Goal: Task Accomplishment & Management: Manage account settings

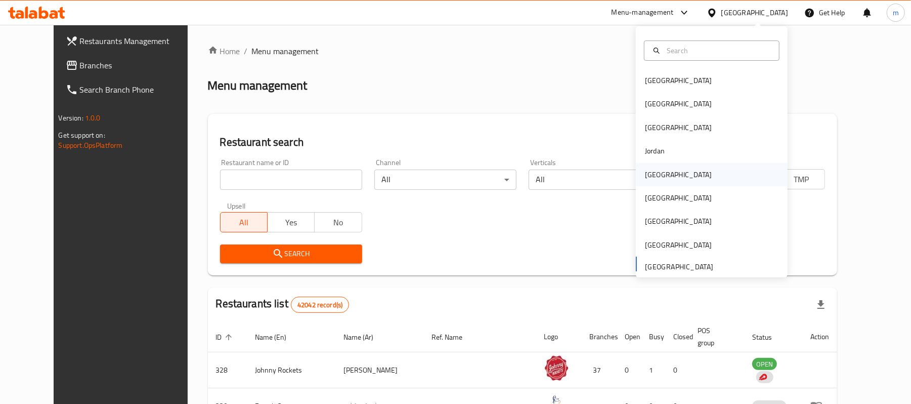
click at [652, 180] on div "[GEOGRAPHIC_DATA]" at bounding box center [678, 174] width 67 height 11
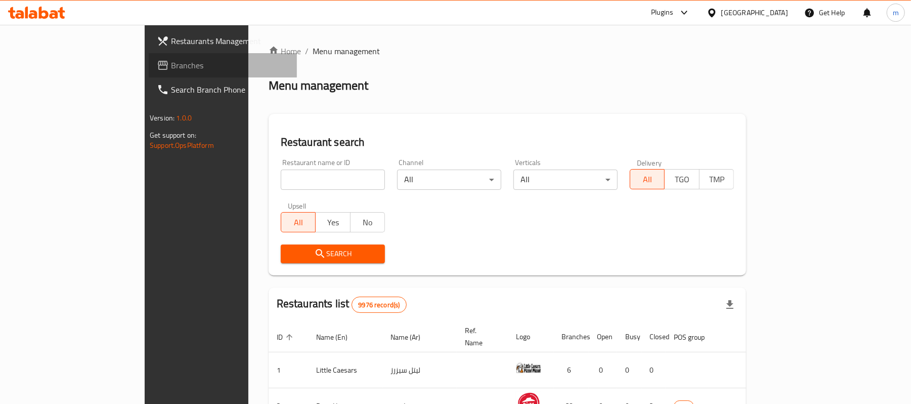
click at [171, 65] on span "Branches" at bounding box center [230, 65] width 118 height 12
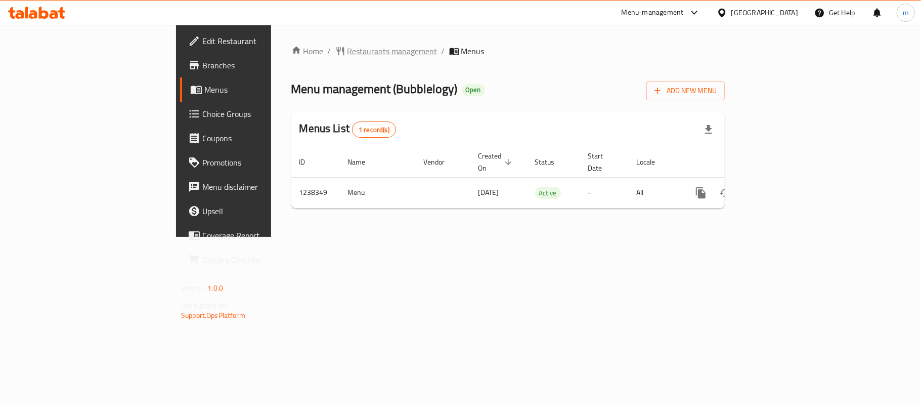
click at [347, 47] on span "Restaurants management" at bounding box center [392, 51] width 90 height 12
click at [180, 105] on link "Choice Groups" at bounding box center [255, 114] width 150 height 24
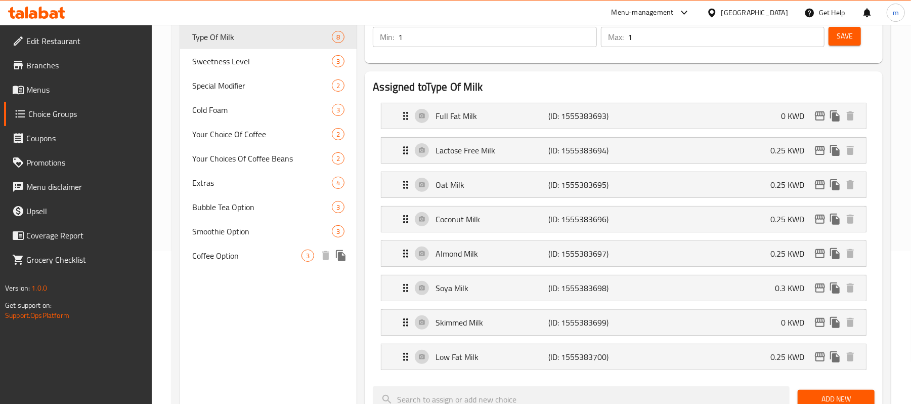
scroll to position [135, 0]
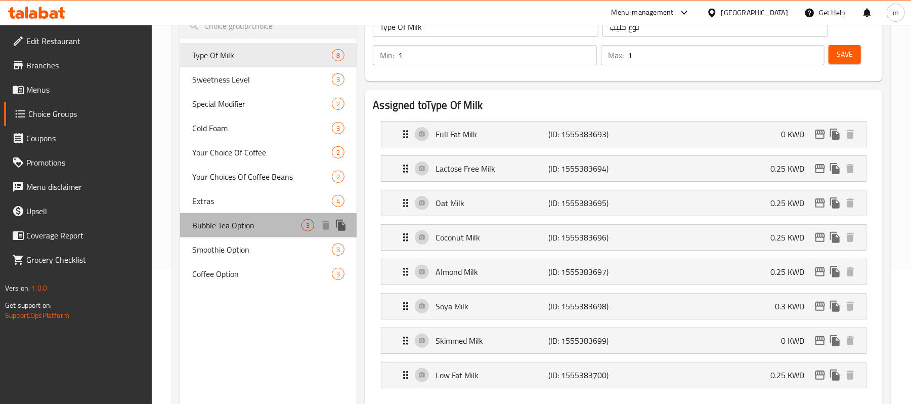
click at [237, 223] on span "Bubble Tea Option" at bounding box center [246, 225] width 109 height 12
type input "Bubble Tea Option"
type input "بابل تي اختيار"
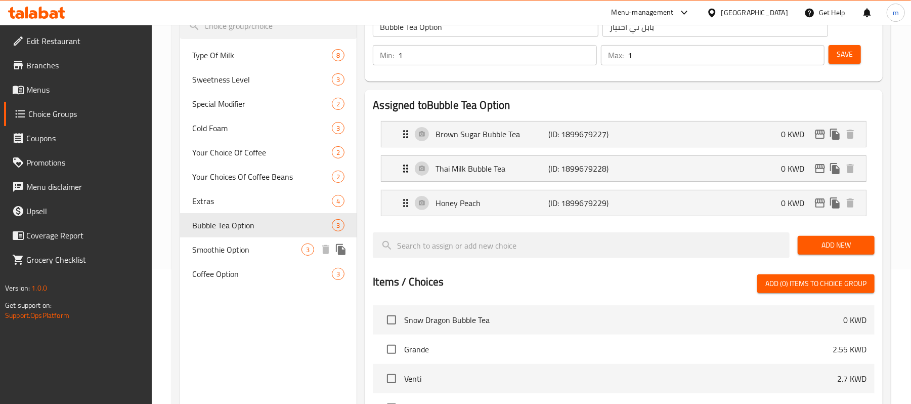
click at [215, 253] on span "Smoothie Option" at bounding box center [246, 249] width 109 height 12
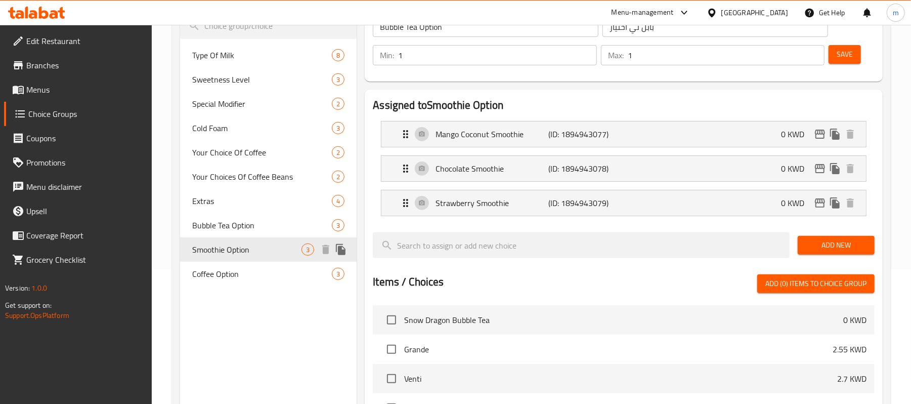
type input "Smoothie Option"
type input "خيارات السموذي"
click at [251, 283] on div "Coffee Option 3" at bounding box center [268, 273] width 177 height 24
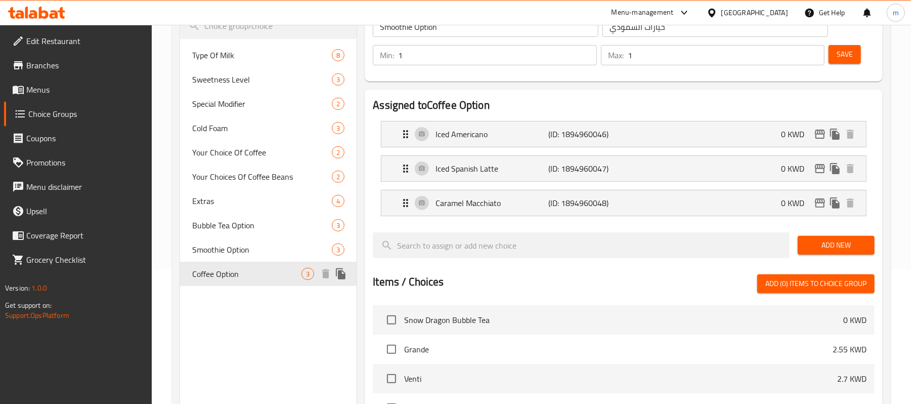
type input "Coffee Option"
type input "خيارات القهوة"
type input "2"
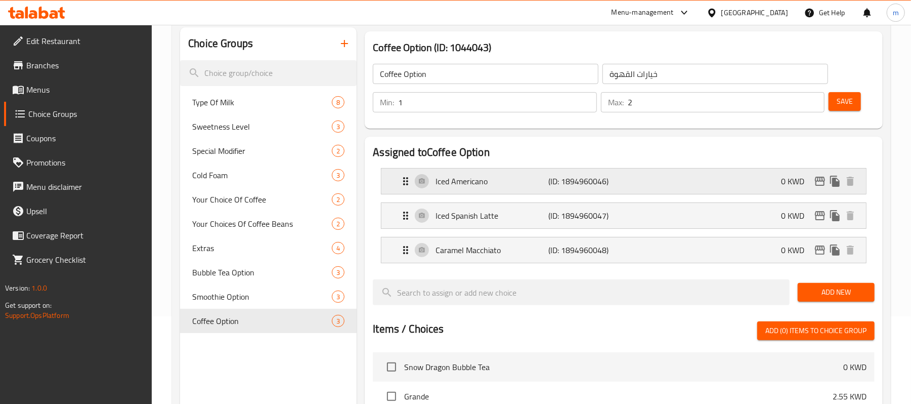
scroll to position [67, 0]
